Goal: Transaction & Acquisition: Purchase product/service

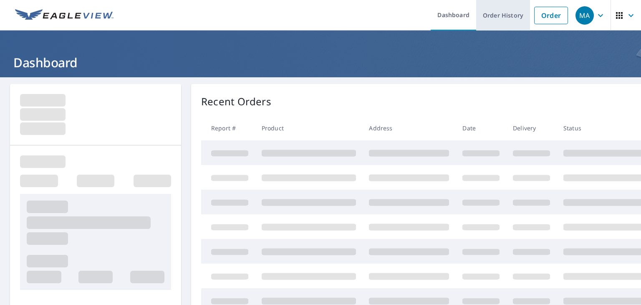
click at [492, 14] on link "Order History" at bounding box center [503, 15] width 54 height 30
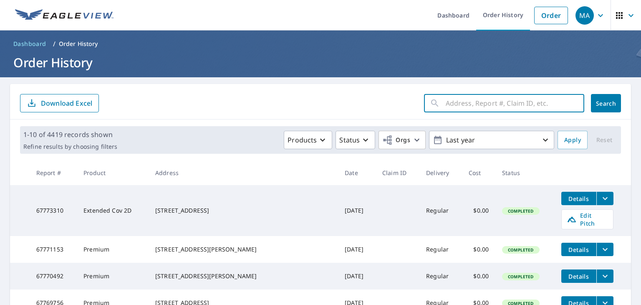
click at [450, 104] on input "text" at bounding box center [515, 102] width 139 height 23
paste input "[STREET_ADDRESS][PERSON_NAME][US_STATE]"
type input "[STREET_ADDRESS][PERSON_NAME][US_STATE]"
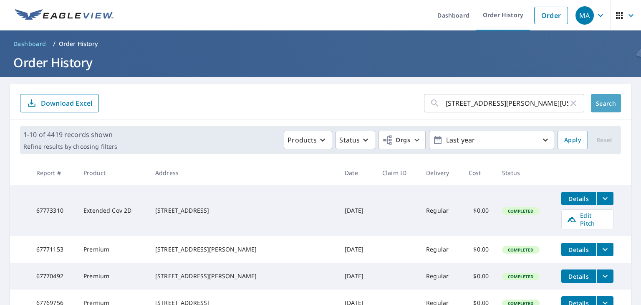
click at [597, 99] on span "Search" at bounding box center [605, 103] width 17 height 8
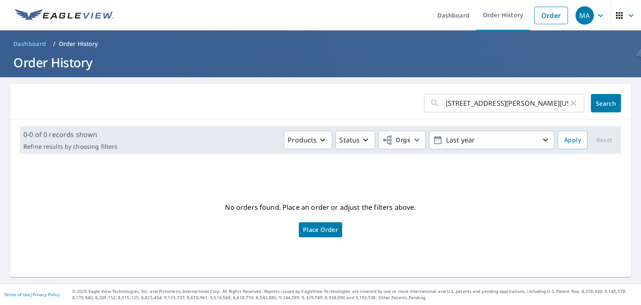
click at [319, 229] on span "Place Order" at bounding box center [320, 229] width 35 height 4
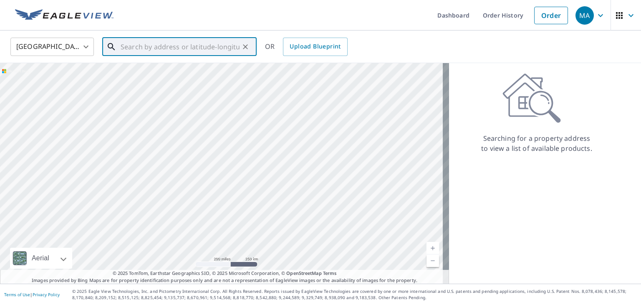
click at [136, 45] on input "text" at bounding box center [180, 46] width 119 height 23
paste input "[STREET_ADDRESS][PERSON_NAME][US_STATE]"
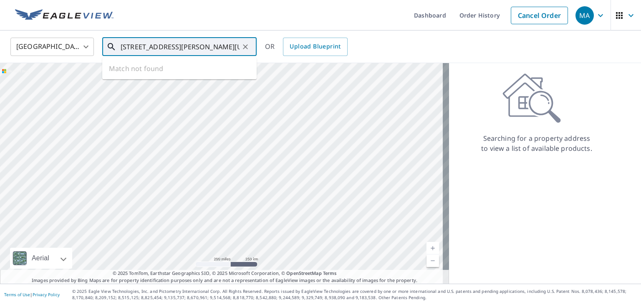
scroll to position [0, 40]
type input "[STREET_ADDRESS][PERSON_NAME][US_STATE]"
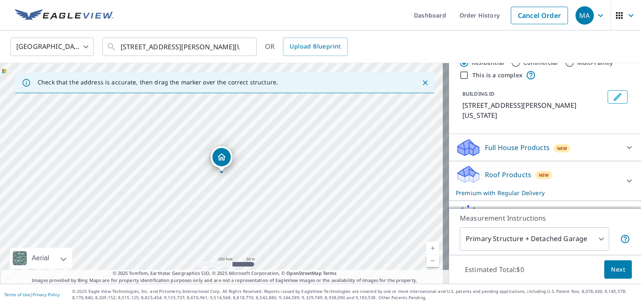
scroll to position [40, 0]
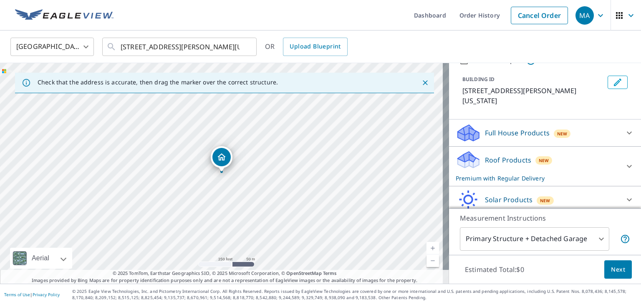
click at [539, 161] on span "New" at bounding box center [544, 160] width 10 height 7
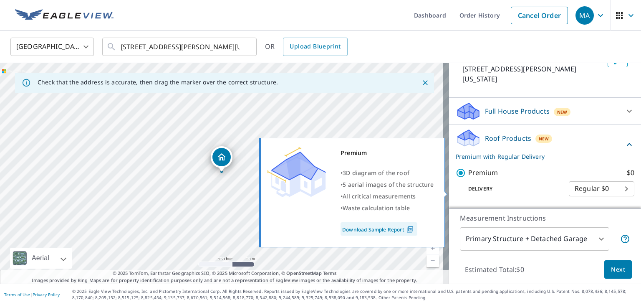
scroll to position [82, 0]
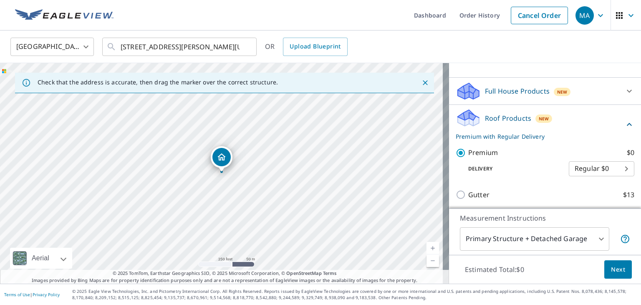
click at [611, 268] on span "Next" at bounding box center [618, 269] width 14 height 10
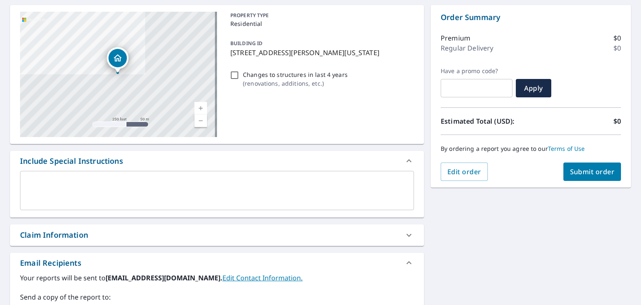
scroll to position [83, 0]
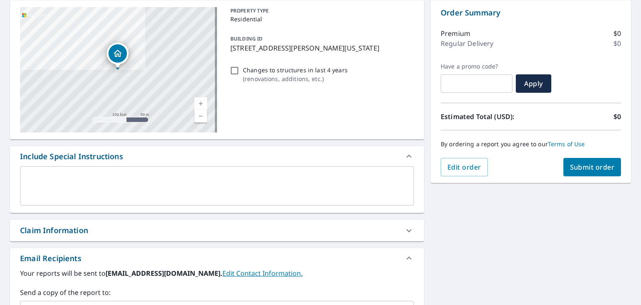
click at [66, 186] on textarea at bounding box center [217, 186] width 382 height 24
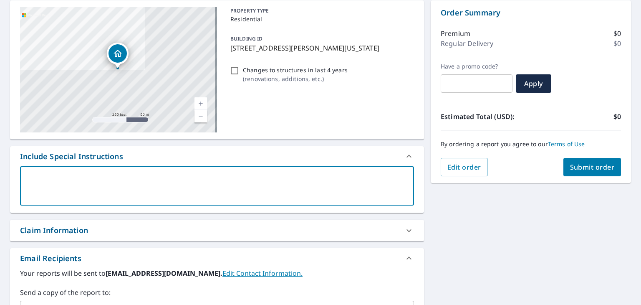
scroll to position [167, 0]
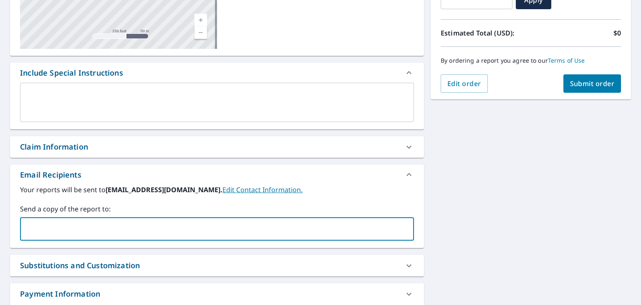
click at [56, 229] on input "text" at bounding box center [211, 229] width 374 height 16
paste input "[EMAIL_ADDRESS][DOMAIN_NAME]"
type input "[EMAIL_ADDRESS][DOMAIN_NAME]"
checkbox input "true"
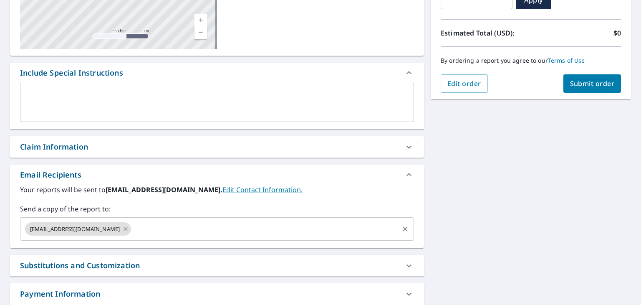
click at [165, 223] on input "text" at bounding box center [264, 229] width 265 height 16
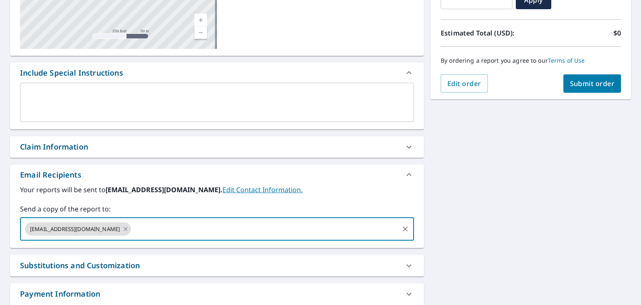
paste input "[EMAIL_ADDRESS][DOMAIN_NAME]"
type input "[EMAIL_ADDRESS][DOMAIN_NAME]"
checkbox input "true"
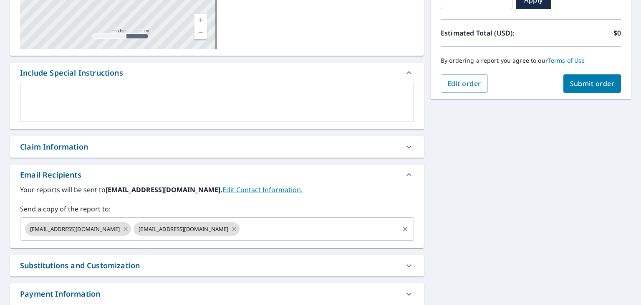
click at [260, 235] on input "text" at bounding box center [319, 229] width 157 height 16
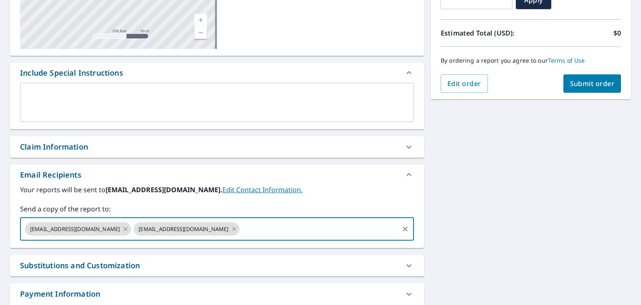
paste input "[EMAIL_ADDRESS][DOMAIN_NAME]"
type input "[EMAIL_ADDRESS][DOMAIN_NAME]"
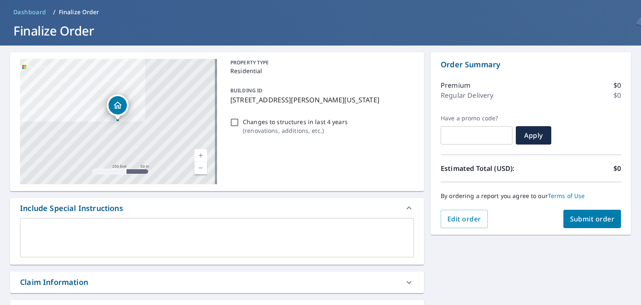
scroll to position [0, 0]
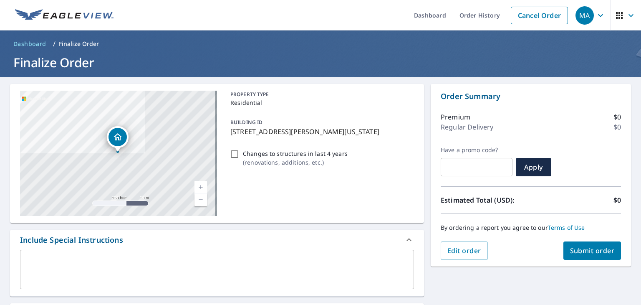
click at [572, 252] on span "Submit order" at bounding box center [592, 250] width 45 height 9
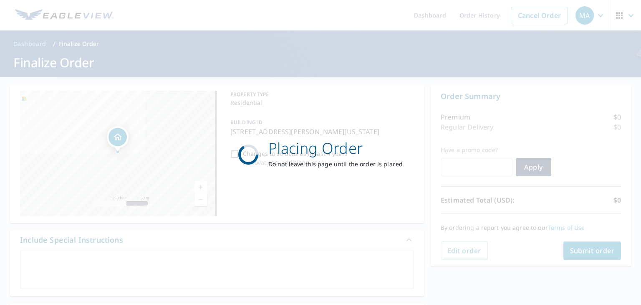
checkbox input "true"
